Goal: Information Seeking & Learning: Learn about a topic

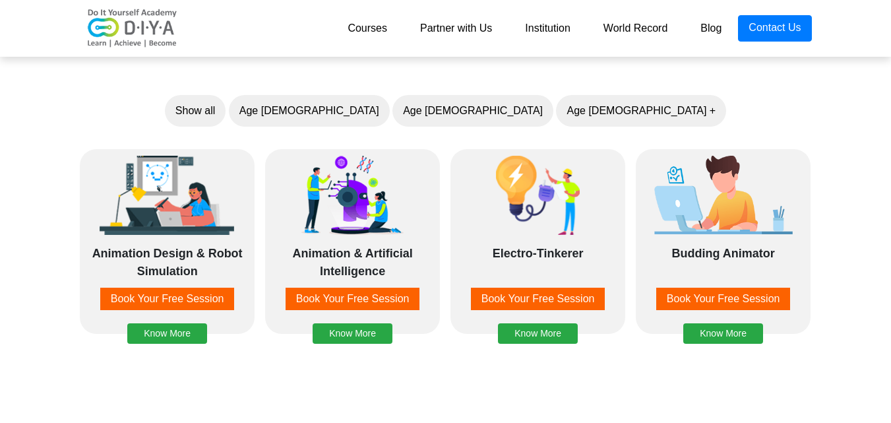
scroll to position [1056, 0]
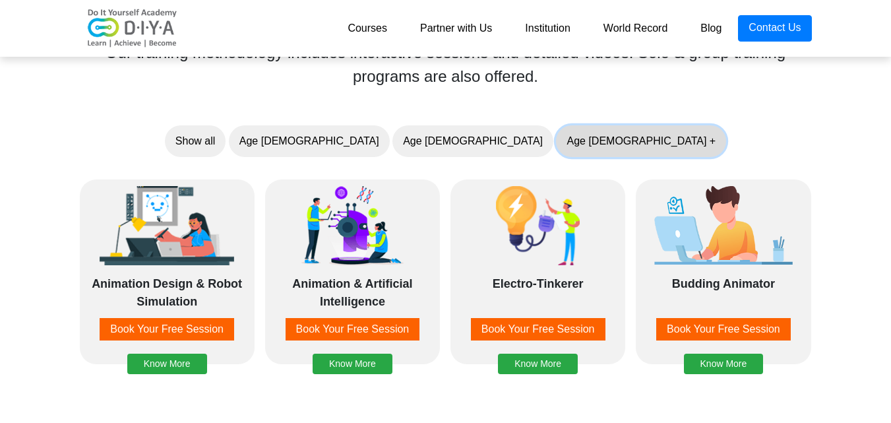
click at [556, 149] on button "Age 10 +" at bounding box center [641, 141] width 170 height 32
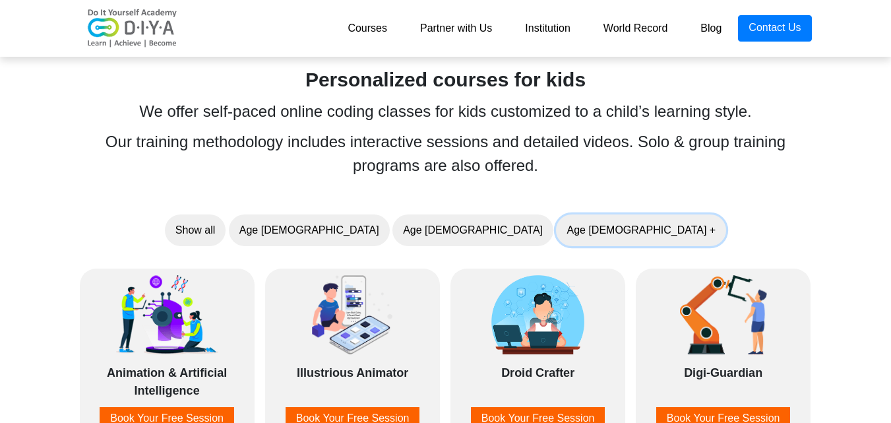
scroll to position [990, 0]
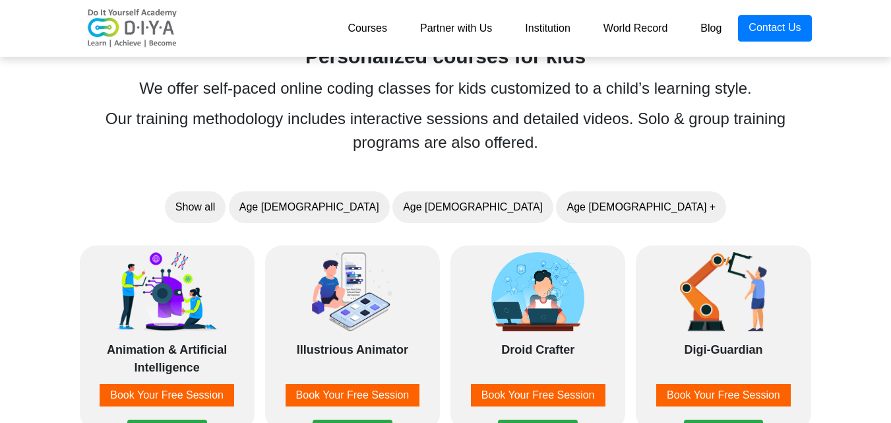
click at [632, 79] on div "We offer self-paced online coding classes for kids customized to a child’s lear…" at bounding box center [446, 89] width 743 height 24
drag, startPoint x: 587, startPoint y: 158, endPoint x: 625, endPoint y: 98, distance: 71.2
click at [594, 135] on div "Our training methodology includes interactive sessions and detailed videos. Sol…" at bounding box center [446, 131] width 743 height 48
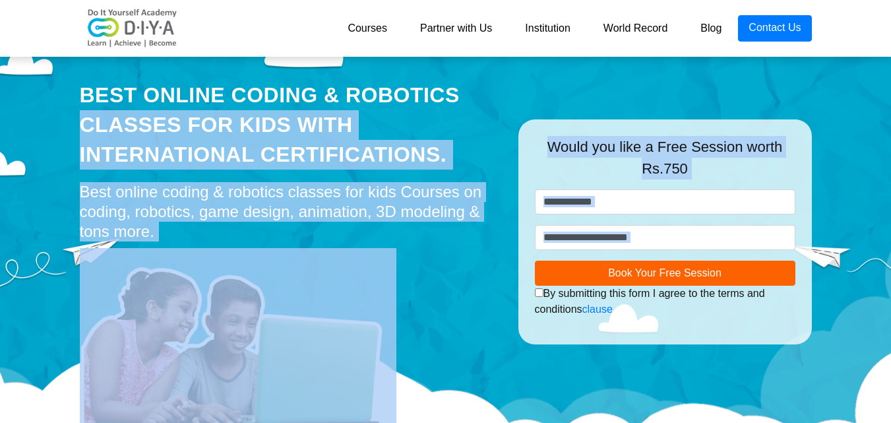
scroll to position [0, 0]
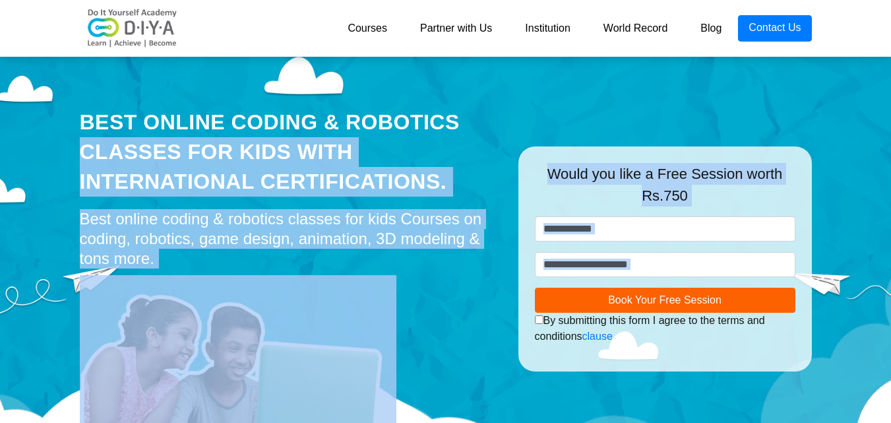
drag, startPoint x: 661, startPoint y: 88, endPoint x: 276, endPoint y: 106, distance: 385.7
click at [635, 28] on link "World Record" at bounding box center [636, 28] width 98 height 26
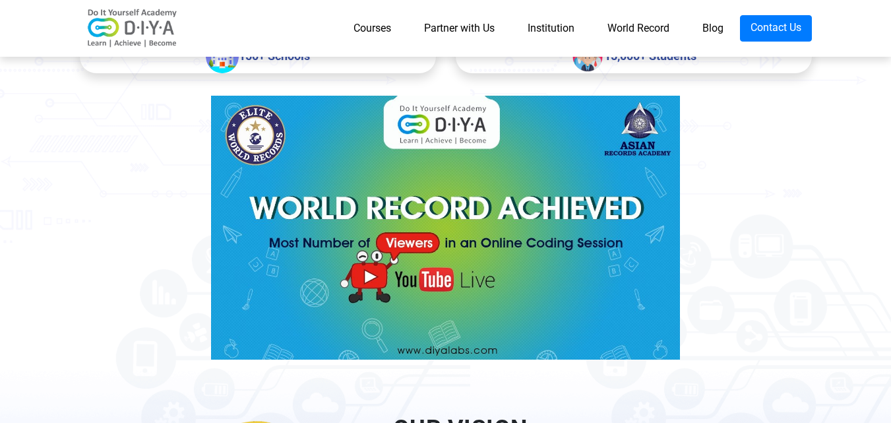
scroll to position [295, 0]
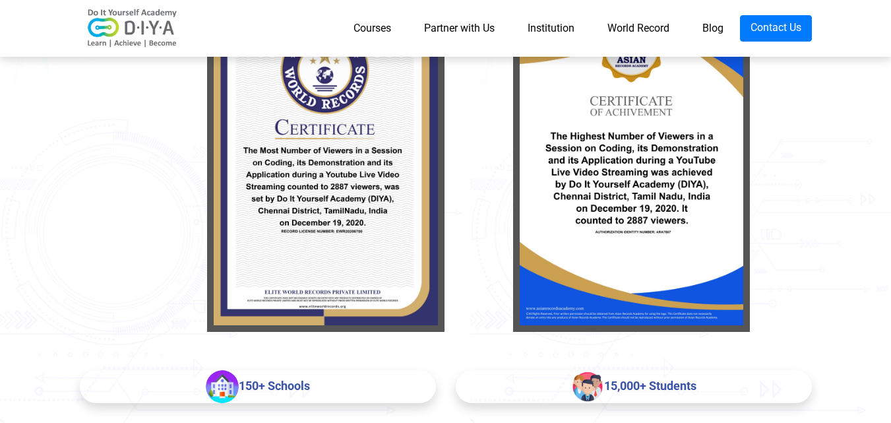
click at [446, 30] on link "Partner with Us" at bounding box center [460, 28] width 104 height 26
click at [379, 26] on link "Courses" at bounding box center [372, 28] width 71 height 26
